Goal: Task Accomplishment & Management: Manage account settings

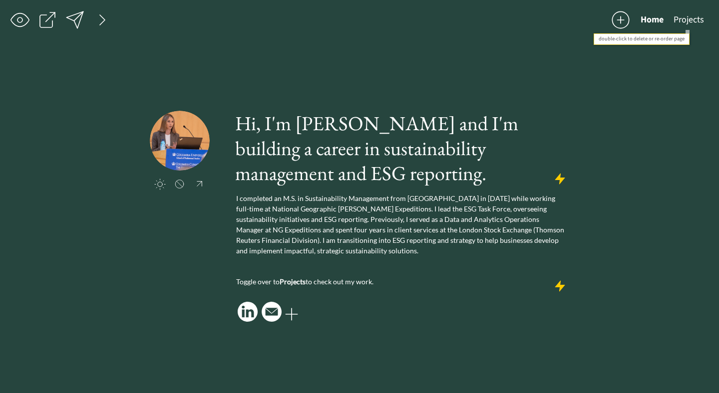
click at [686, 23] on button "Projects" at bounding box center [689, 20] width 40 height 20
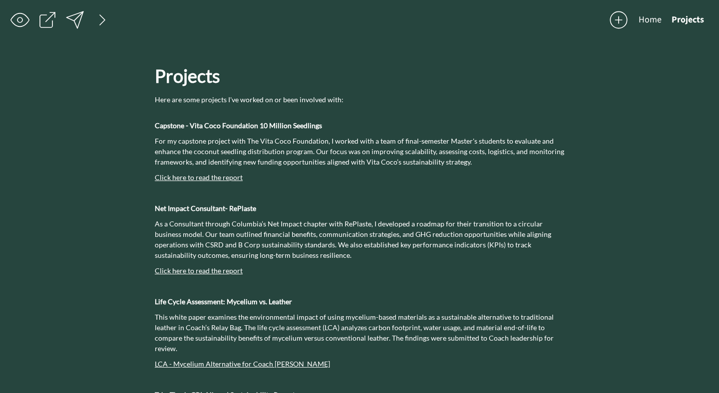
click at [649, 21] on button "Home" at bounding box center [650, 20] width 33 height 20
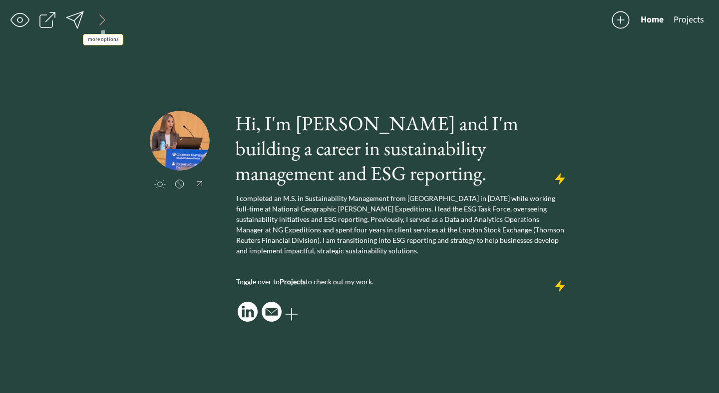
click at [102, 23] on div at bounding box center [102, 20] width 20 height 20
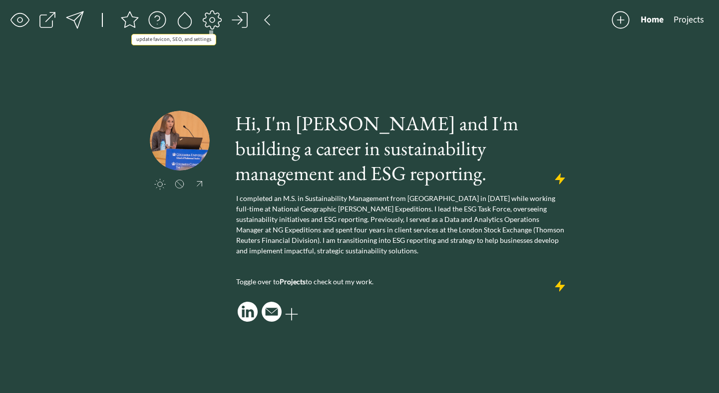
click at [207, 24] on div at bounding box center [212, 20] width 20 height 20
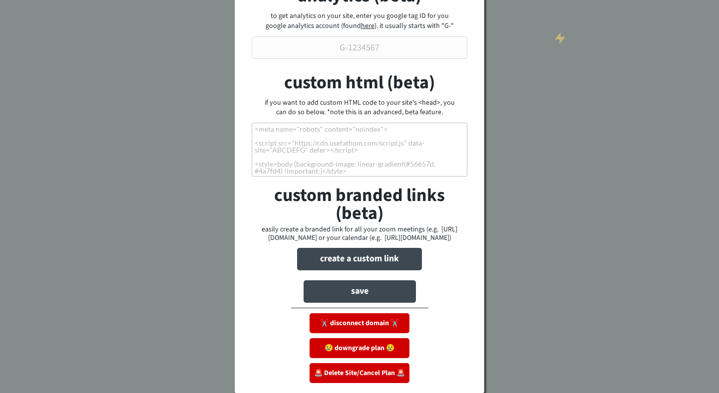
scroll to position [255, 0]
click at [349, 347] on button "😢 downgrade plan 😢" at bounding box center [360, 349] width 100 height 20
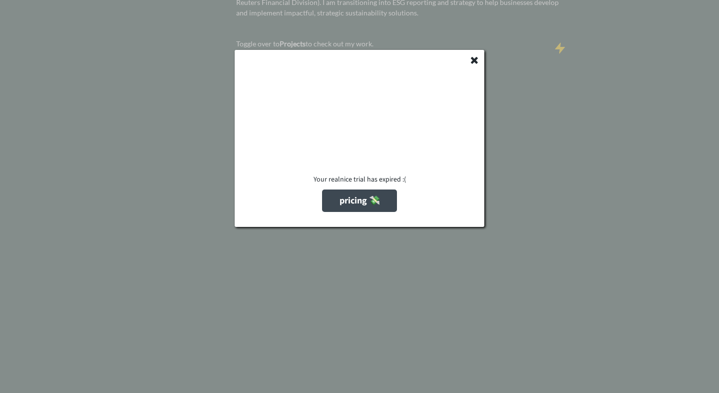
scroll to position [245, 0]
click at [476, 59] on use at bounding box center [474, 60] width 7 height 7
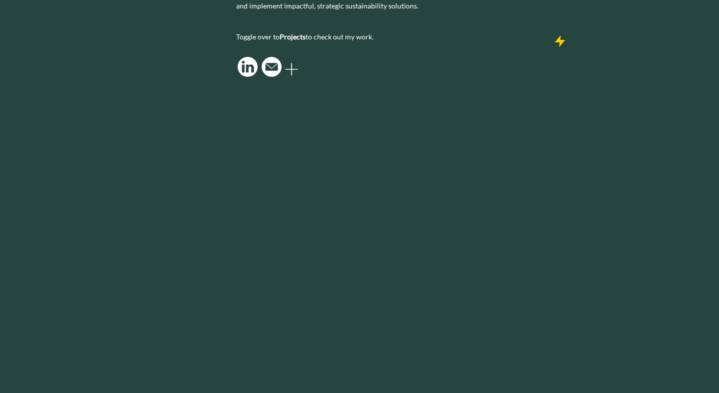
scroll to position [0, 0]
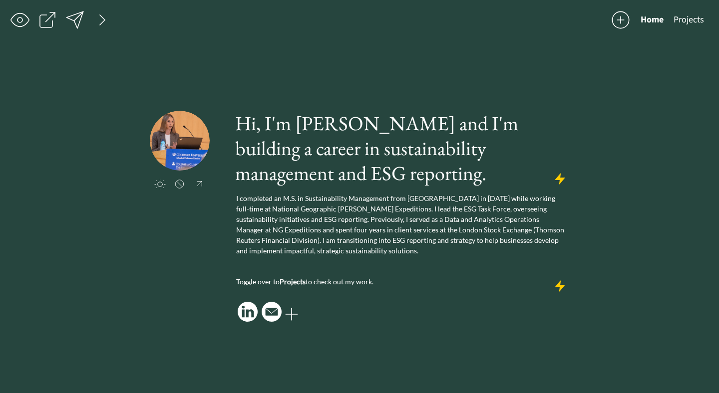
click at [88, 20] on div at bounding box center [310, 22] width 601 height 25
click at [100, 21] on div at bounding box center [102, 20] width 20 height 20
click at [210, 22] on div at bounding box center [212, 20] width 20 height 20
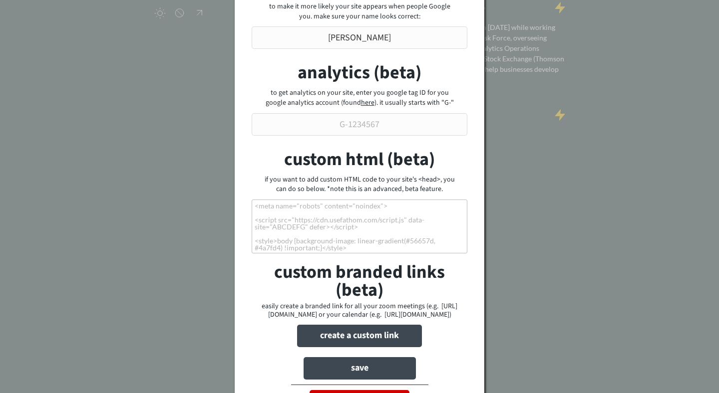
scroll to position [255, 0]
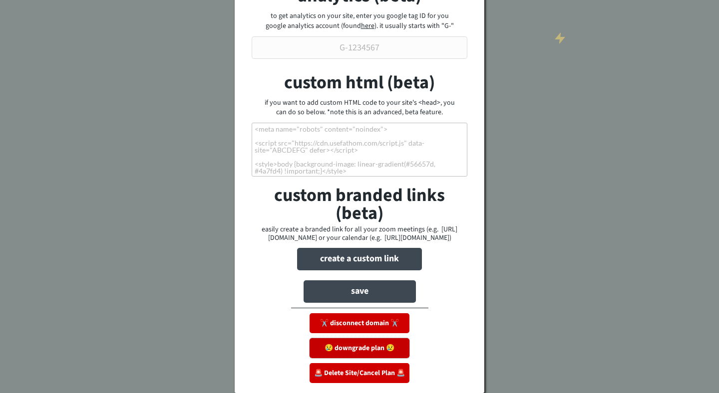
click at [361, 345] on button "😢 downgrade plan 😢" at bounding box center [360, 349] width 100 height 20
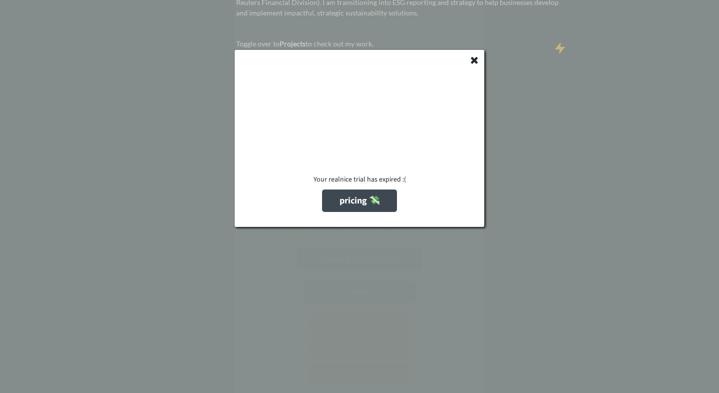
scroll to position [245, 0]
drag, startPoint x: 473, startPoint y: 60, endPoint x: 410, endPoint y: 122, distance: 87.6
click at [410, 122] on div "need to cancel ? the good news: you can do it in a few clicks. go to the pricin…" at bounding box center [360, 138] width 250 height 177
click at [345, 211] on button "pricing 💸" at bounding box center [359, 201] width 75 height 22
